Goal: Task Accomplishment & Management: Manage account settings

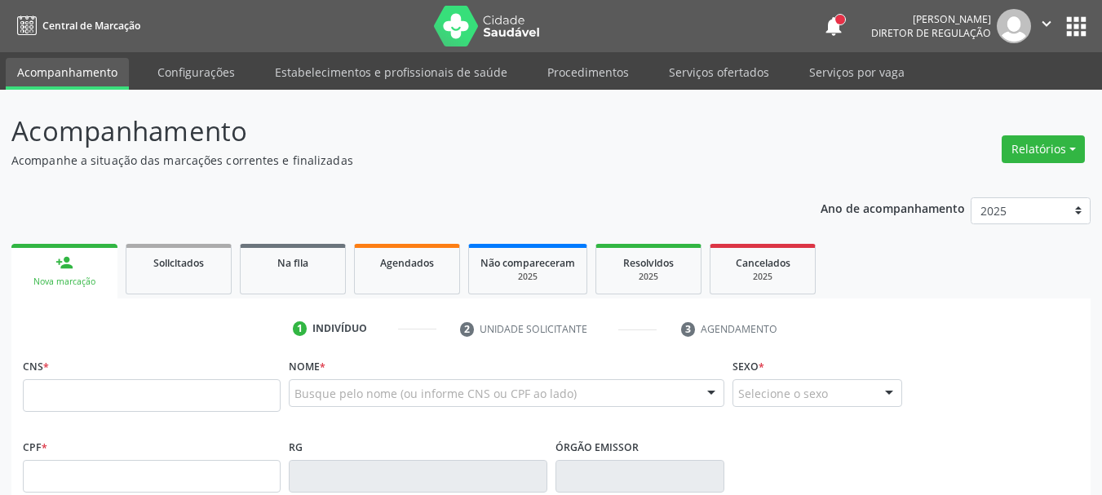
click at [1073, 26] on button "apps" at bounding box center [1076, 26] width 29 height 29
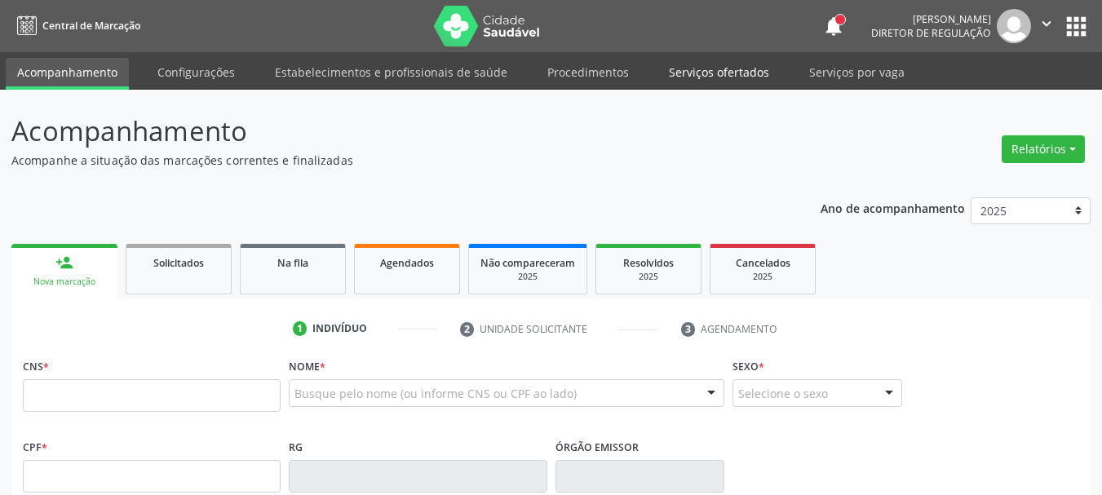
click at [679, 63] on link "Serviços ofertados" at bounding box center [718, 72] width 123 height 29
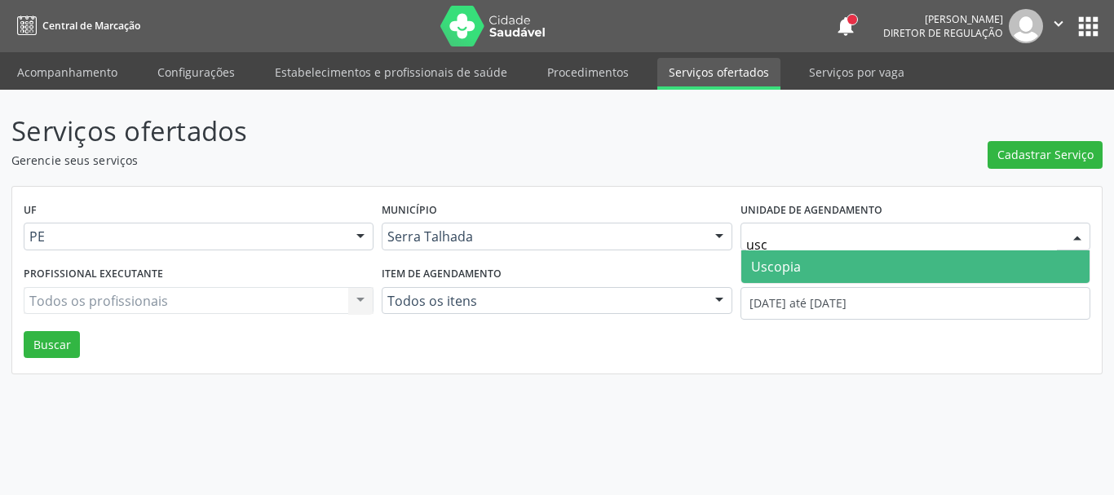
type input "usco"
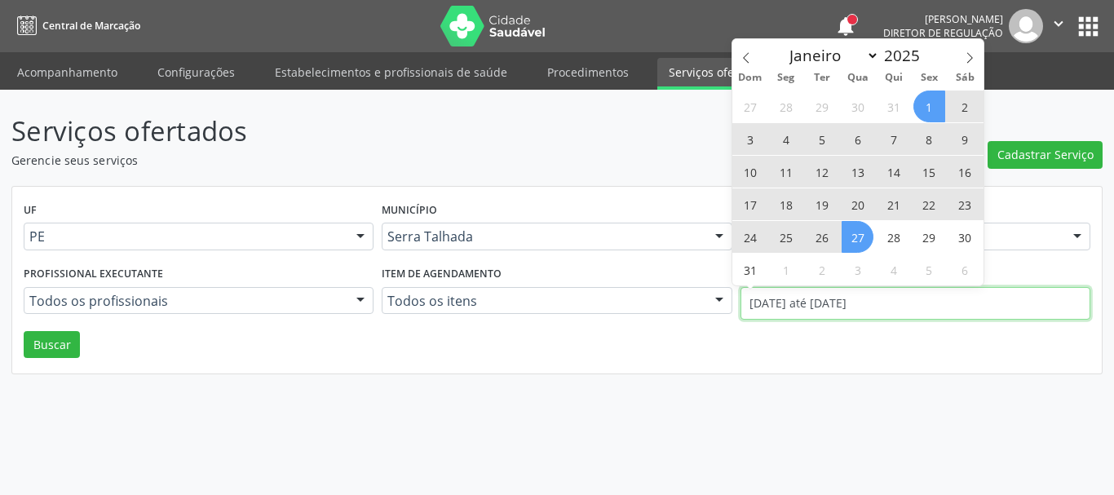
click at [802, 309] on input "[DATE] até [DATE]" at bounding box center [916, 303] width 350 height 33
click at [970, 52] on icon at bounding box center [969, 57] width 11 height 11
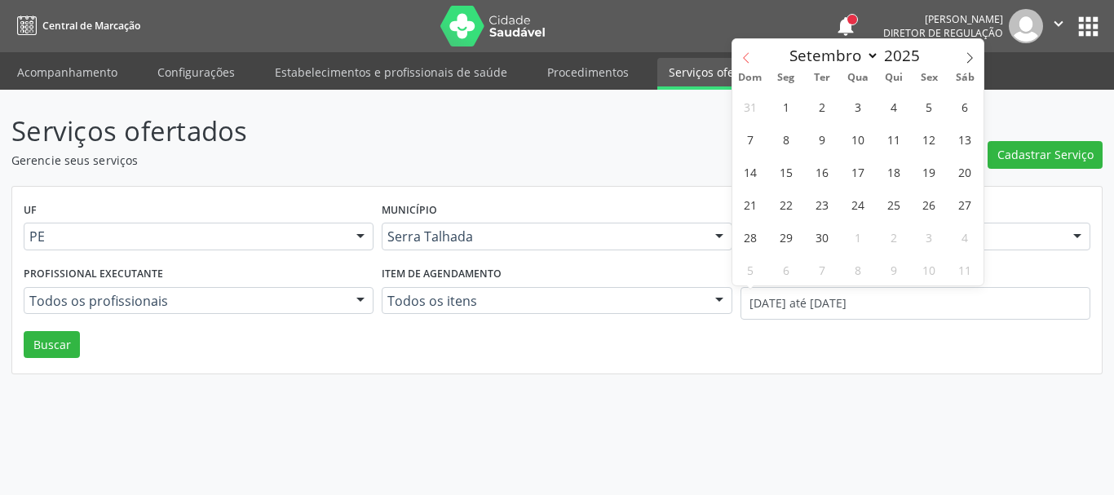
click at [746, 60] on icon at bounding box center [746, 57] width 11 height 11
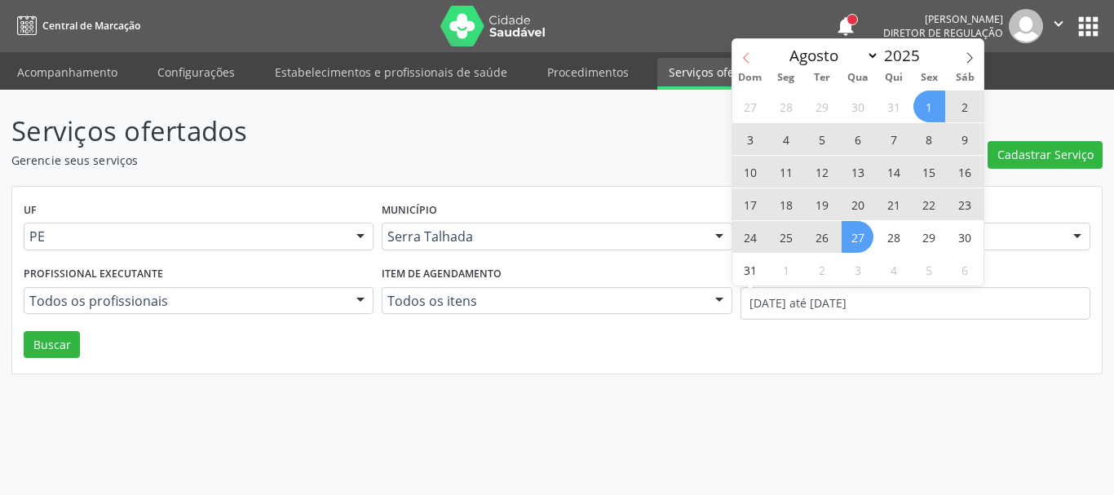
click at [746, 60] on icon at bounding box center [746, 57] width 11 height 11
select select "6"
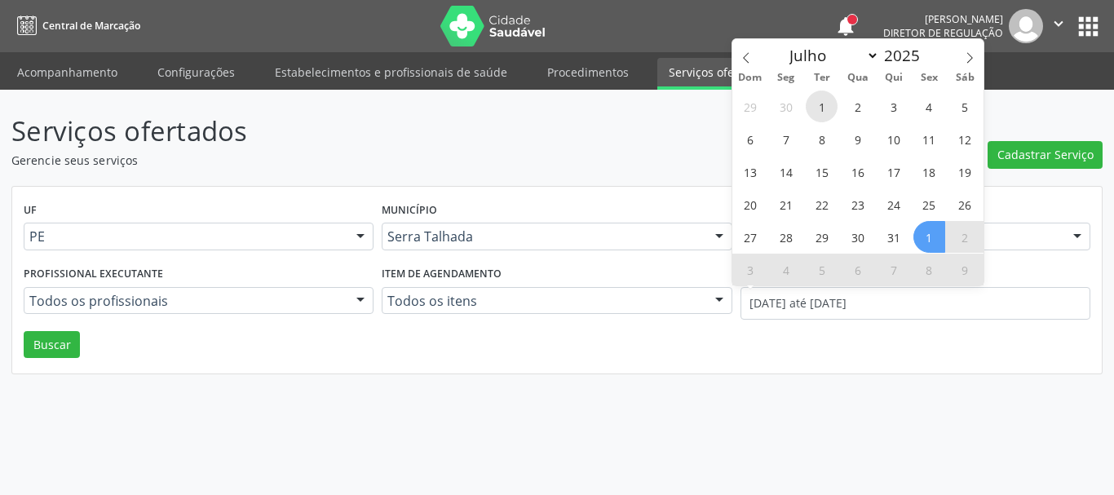
click at [829, 103] on span "1" at bounding box center [822, 107] width 32 height 32
type input "[DATE]"
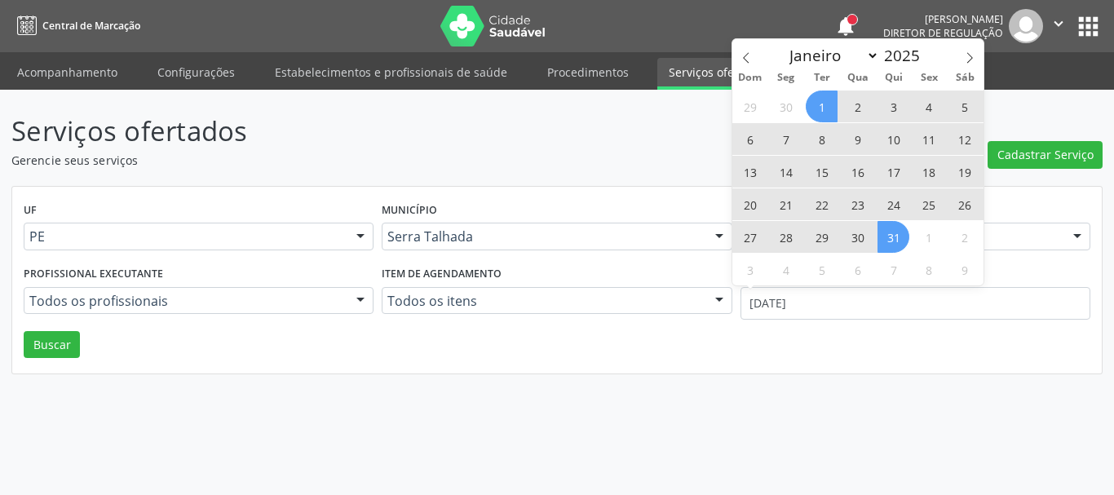
click at [888, 232] on span "31" at bounding box center [894, 237] width 32 height 32
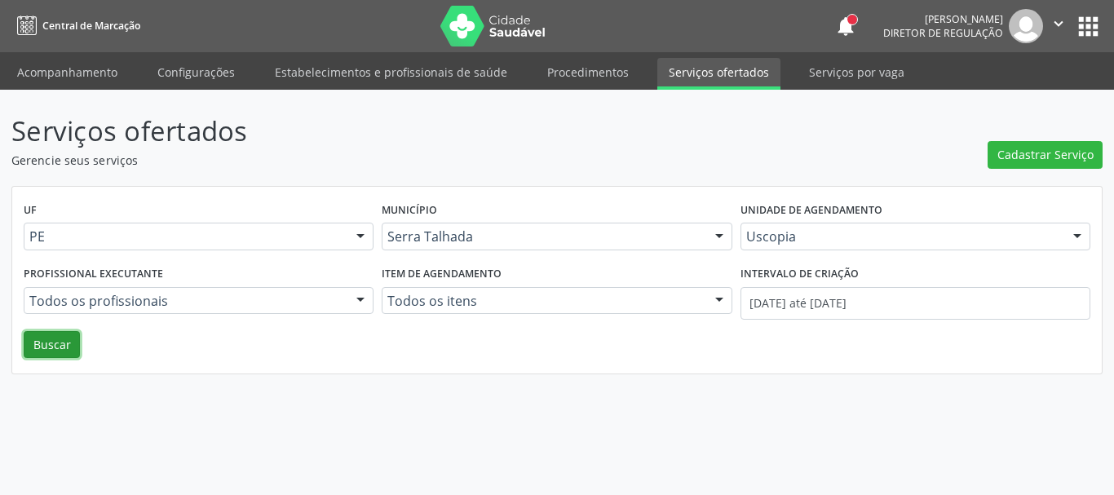
click at [66, 342] on button "Buscar" at bounding box center [52, 345] width 56 height 28
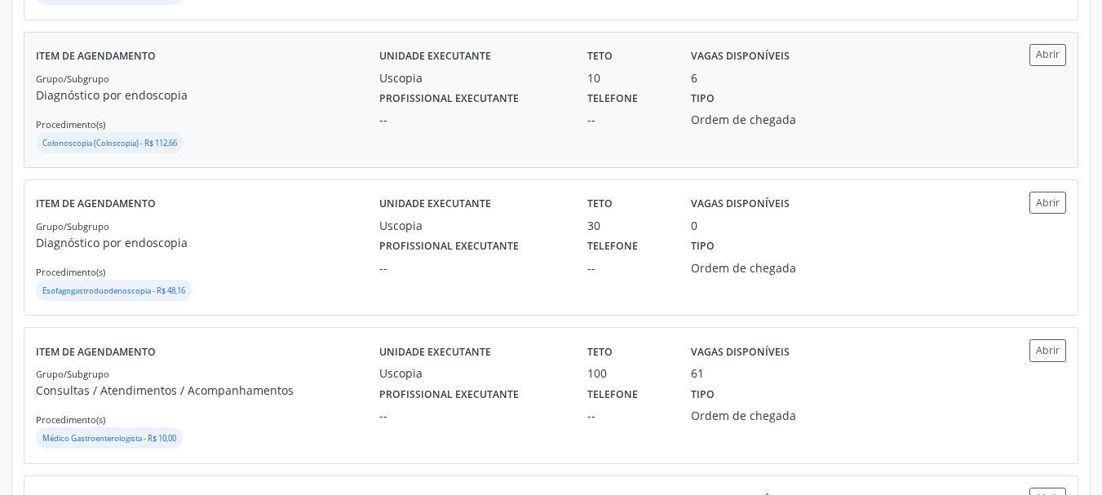
scroll to position [571, 0]
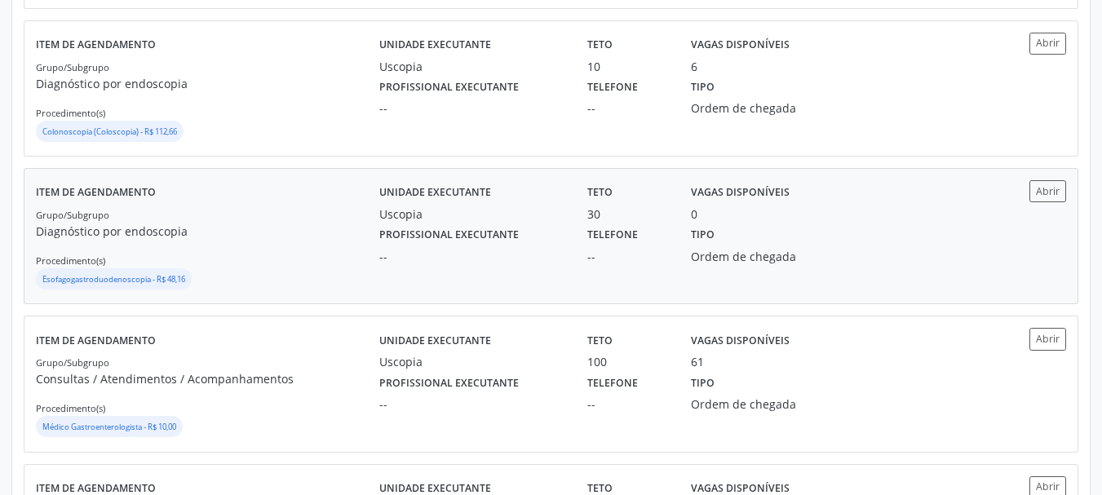
click at [319, 278] on div "Esofagogastroduodenoscopia - R$ 48,16" at bounding box center [207, 280] width 343 height 24
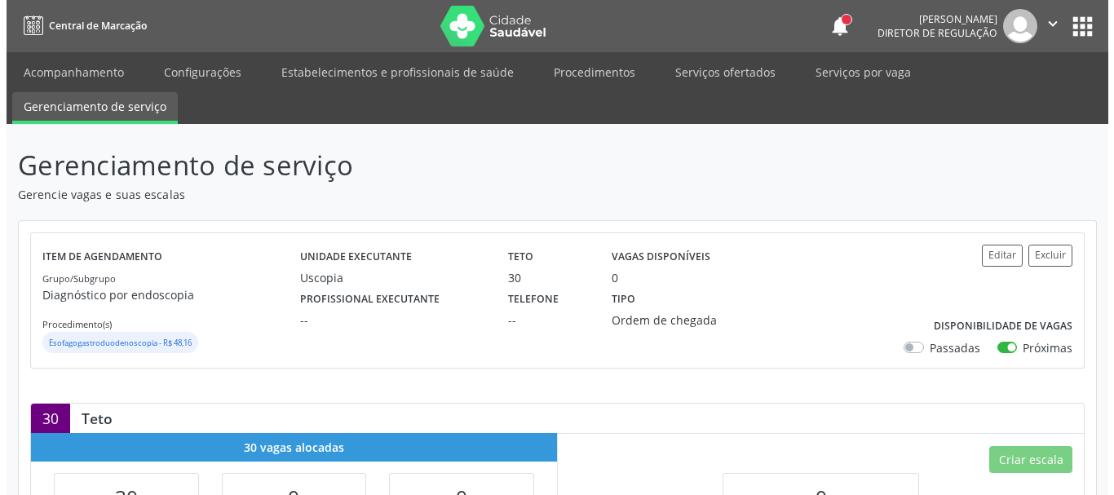
scroll to position [82, 0]
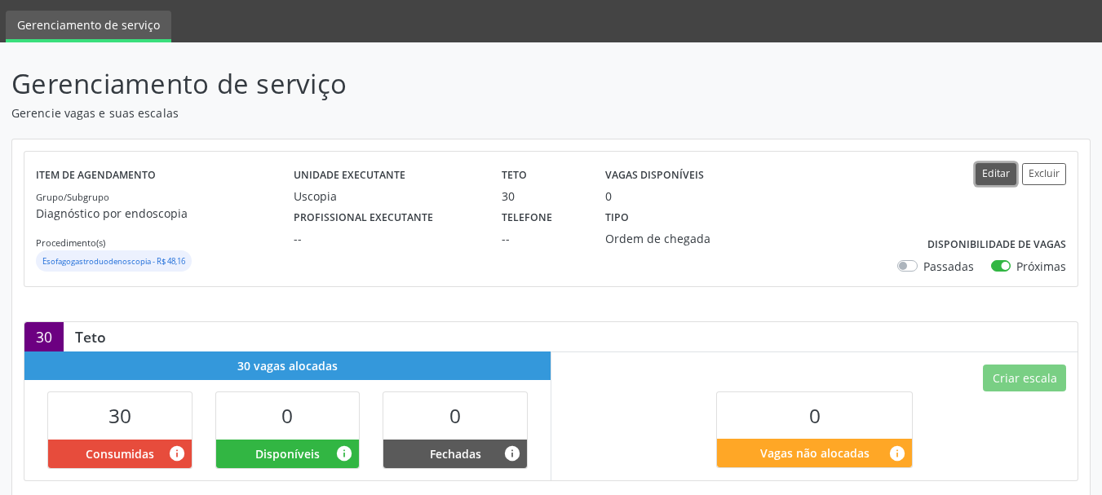
click at [1000, 175] on button "Editar" at bounding box center [995, 174] width 41 height 22
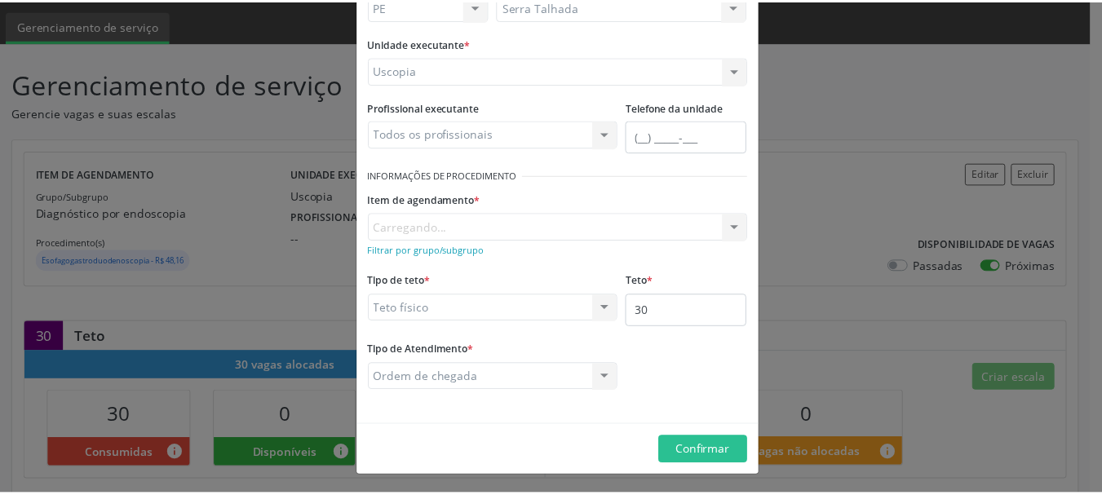
scroll to position [135, 0]
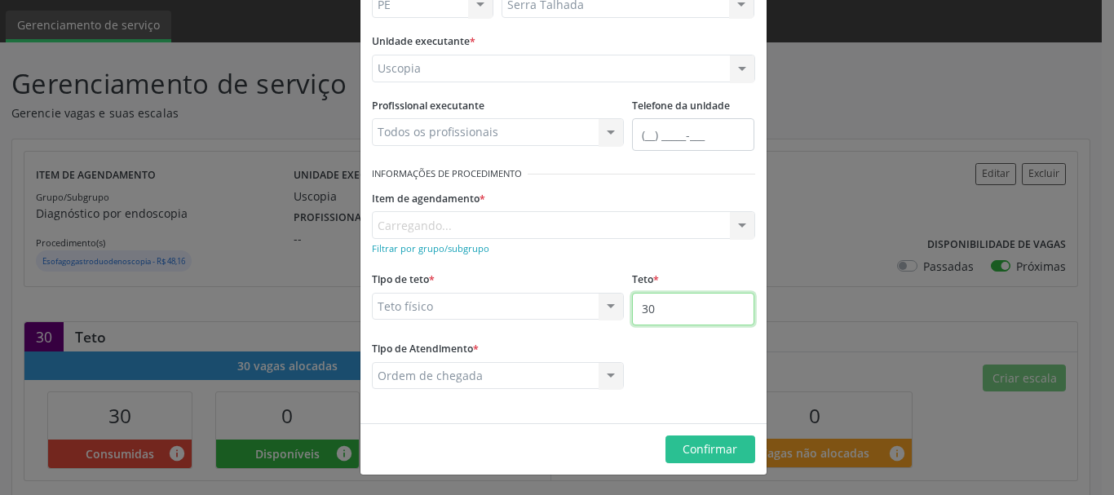
click at [661, 311] on input "30" at bounding box center [693, 309] width 122 height 33
type input "50"
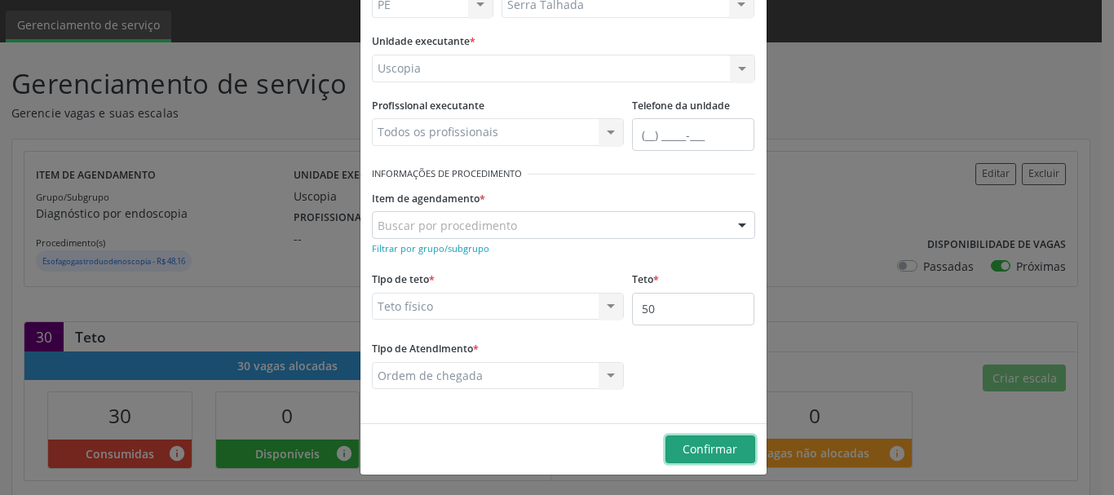
click at [716, 450] on span "Confirmar" at bounding box center [710, 448] width 55 height 15
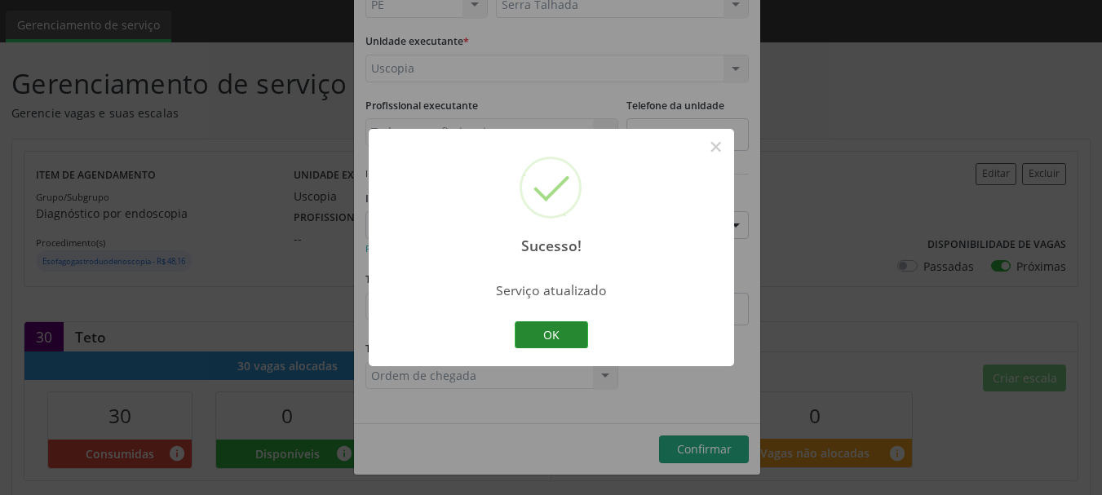
click at [550, 332] on button "OK" at bounding box center [551, 335] width 73 height 28
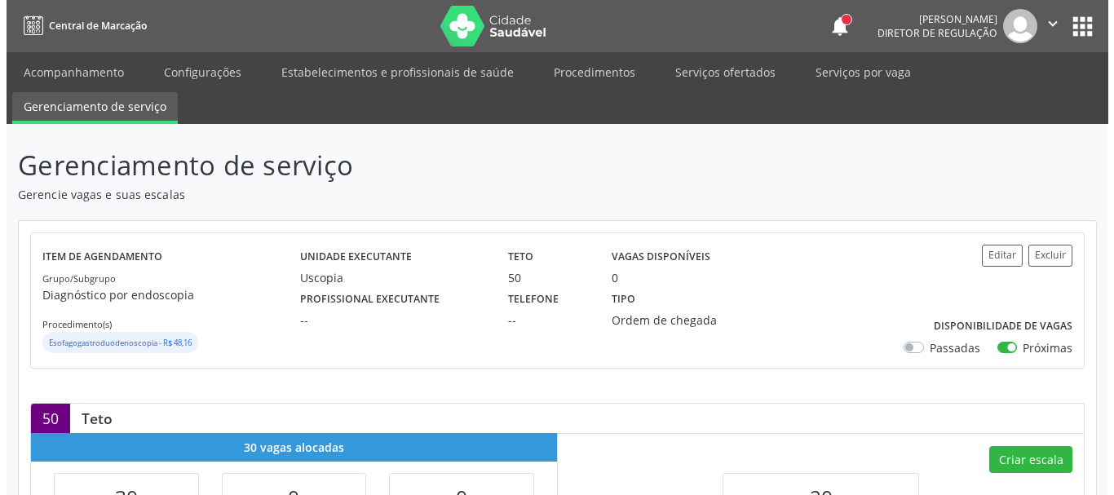
scroll to position [326, 0]
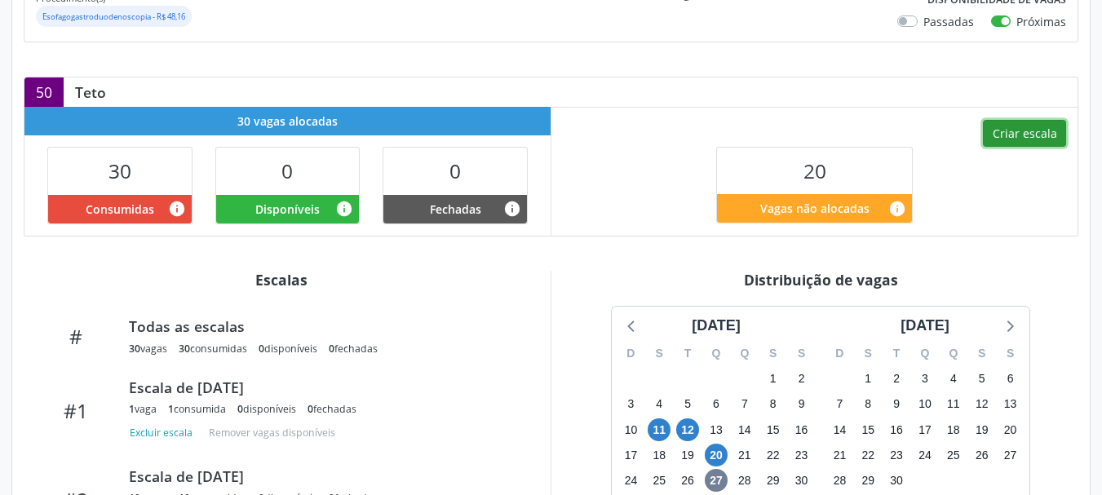
click at [994, 145] on button "Criar escala" at bounding box center [1024, 134] width 83 height 28
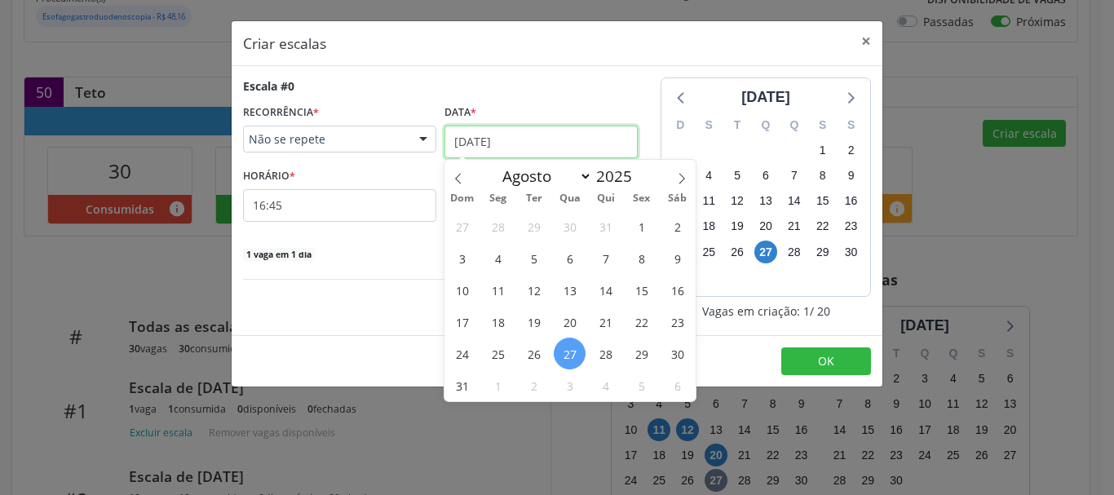
click at [551, 152] on input "27/08/2025" at bounding box center [540, 142] width 193 height 33
click at [672, 175] on span at bounding box center [682, 174] width 28 height 28
select select "8"
click at [525, 261] on span "9" at bounding box center [534, 258] width 32 height 32
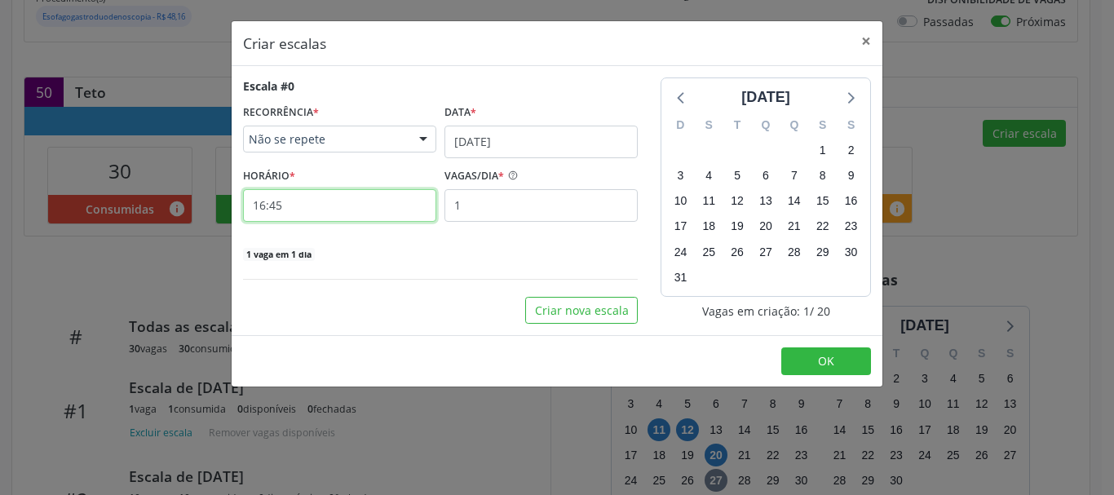
click at [377, 207] on input "16:45" at bounding box center [339, 205] width 193 height 33
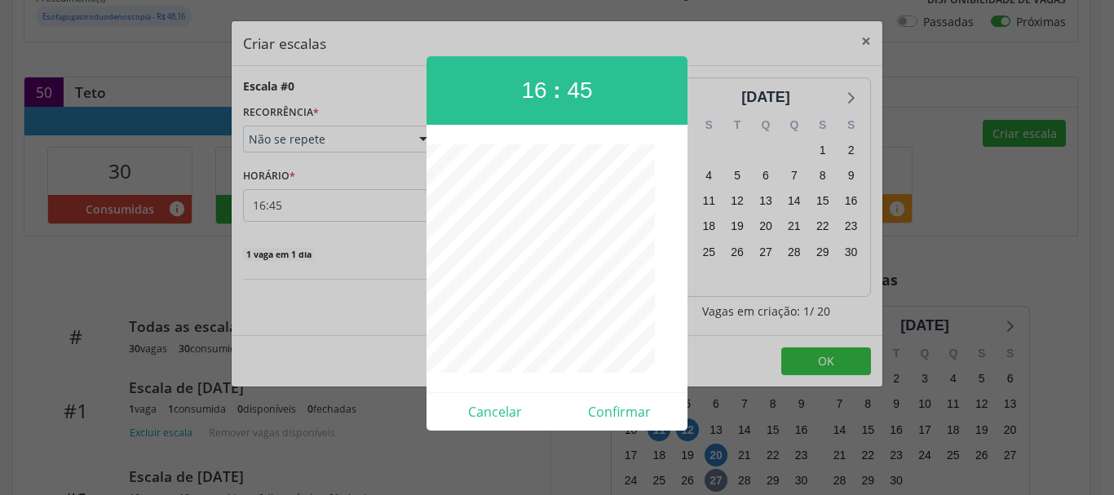
click at [377, 207] on div at bounding box center [557, 247] width 1114 height 495
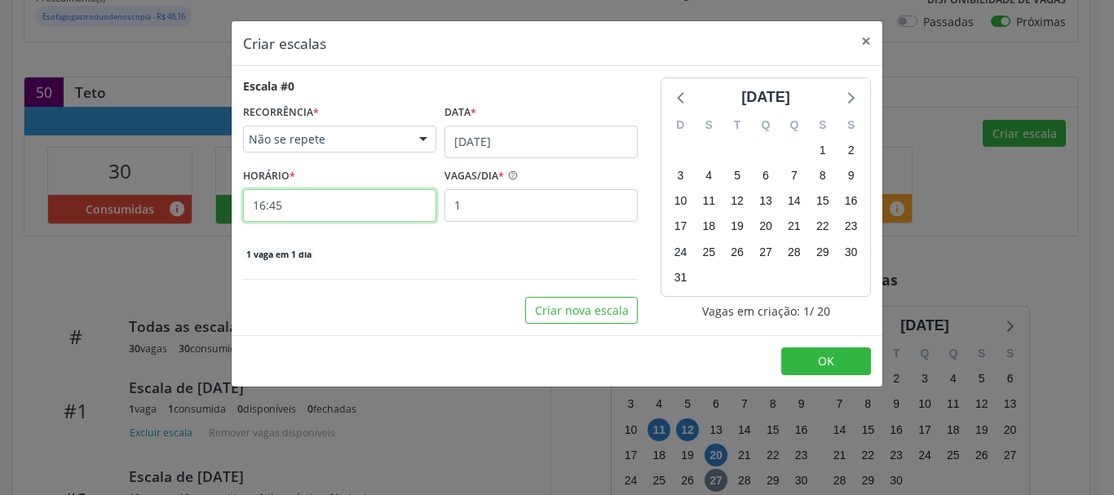
click at [334, 210] on input "16:45" at bounding box center [339, 205] width 193 height 33
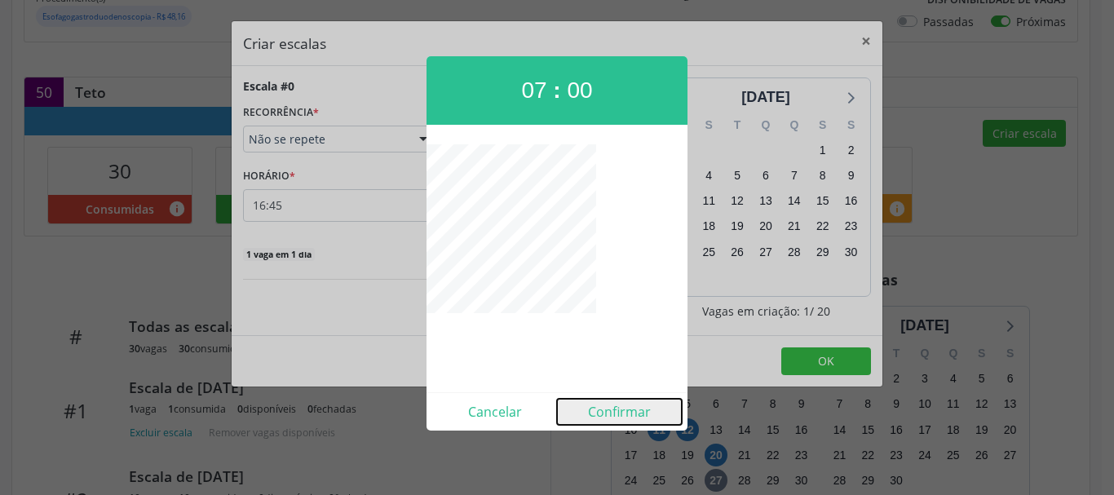
click at [610, 401] on button "Confirmar" at bounding box center [619, 412] width 125 height 26
type input "07:00"
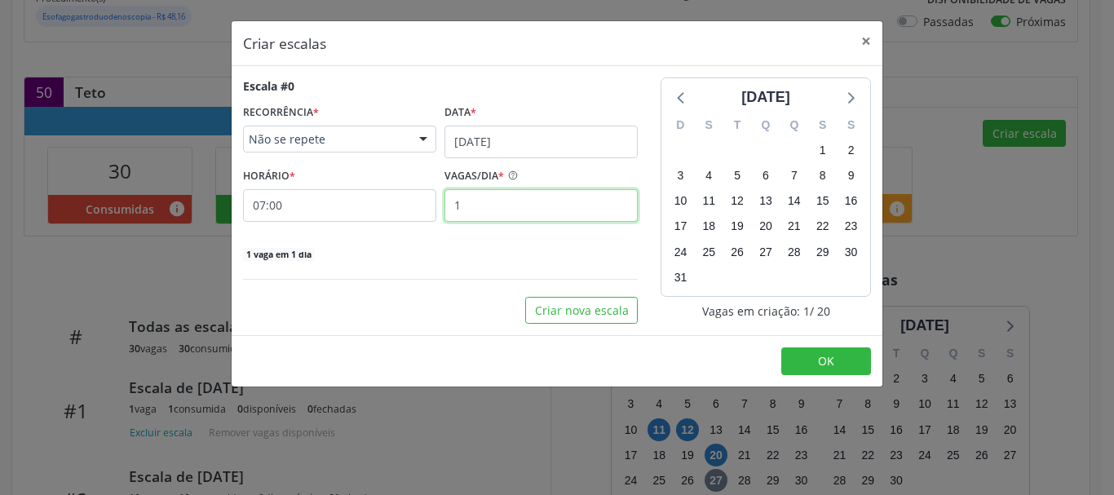
click at [502, 214] on input "1" at bounding box center [540, 205] width 193 height 33
type input "20"
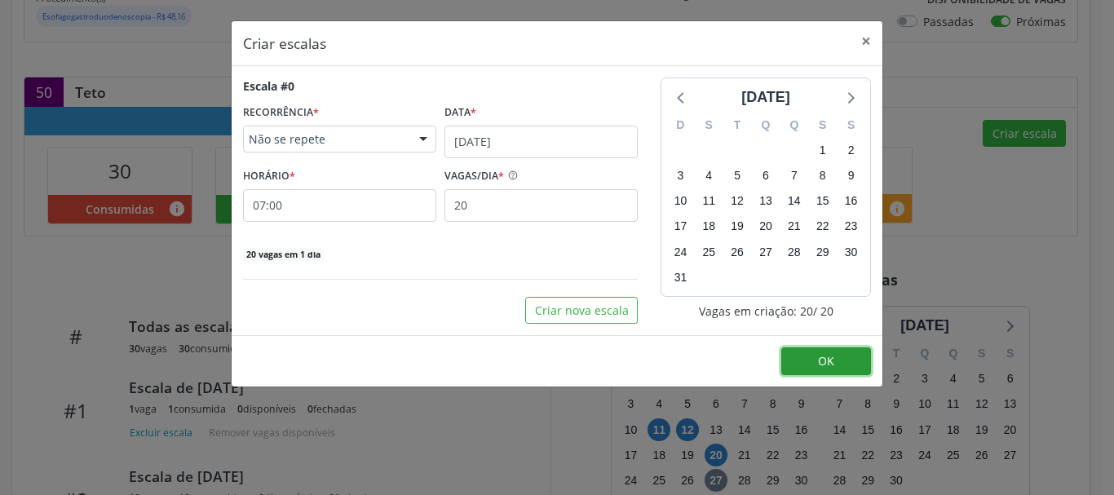
click at [820, 353] on span "OK" at bounding box center [826, 360] width 16 height 15
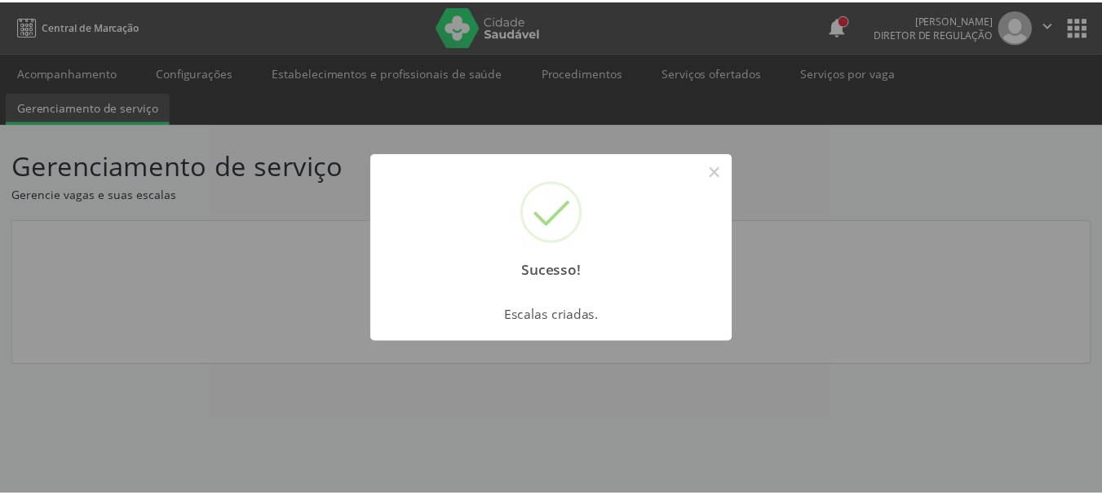
scroll to position [0, 0]
